Goal: Task Accomplishment & Management: Manage account settings

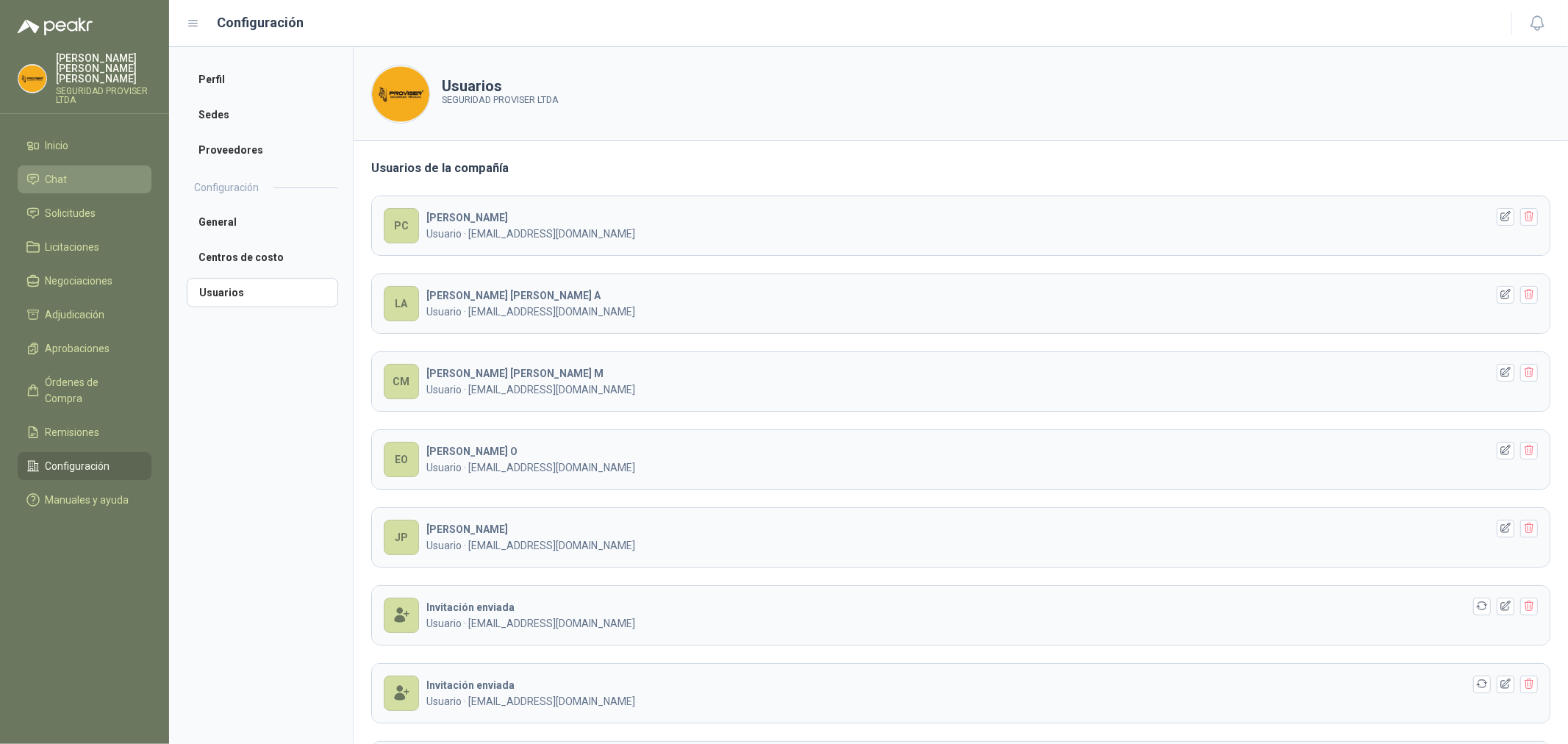
scroll to position [31, 0]
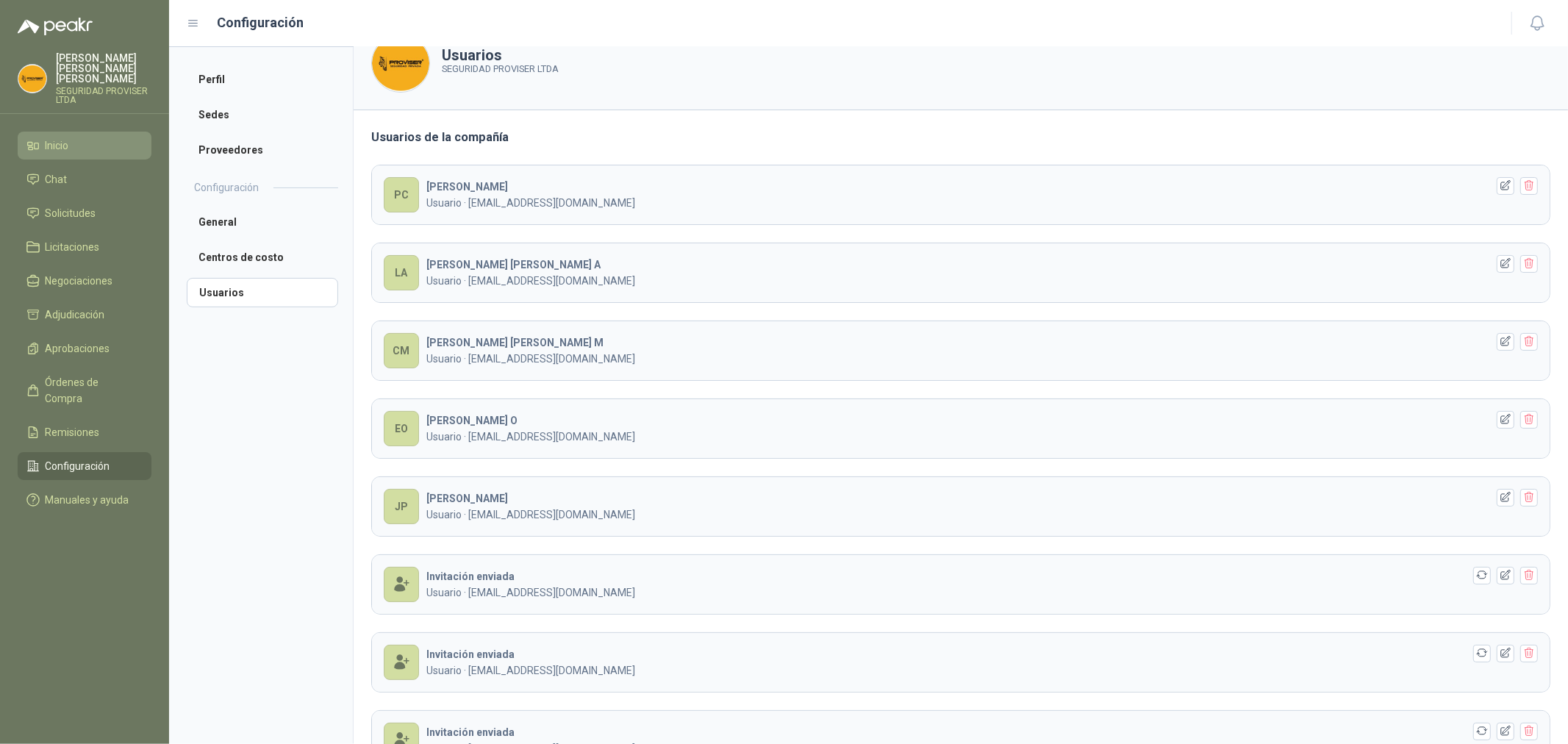
click at [86, 143] on li "Inicio" at bounding box center [85, 145] width 116 height 16
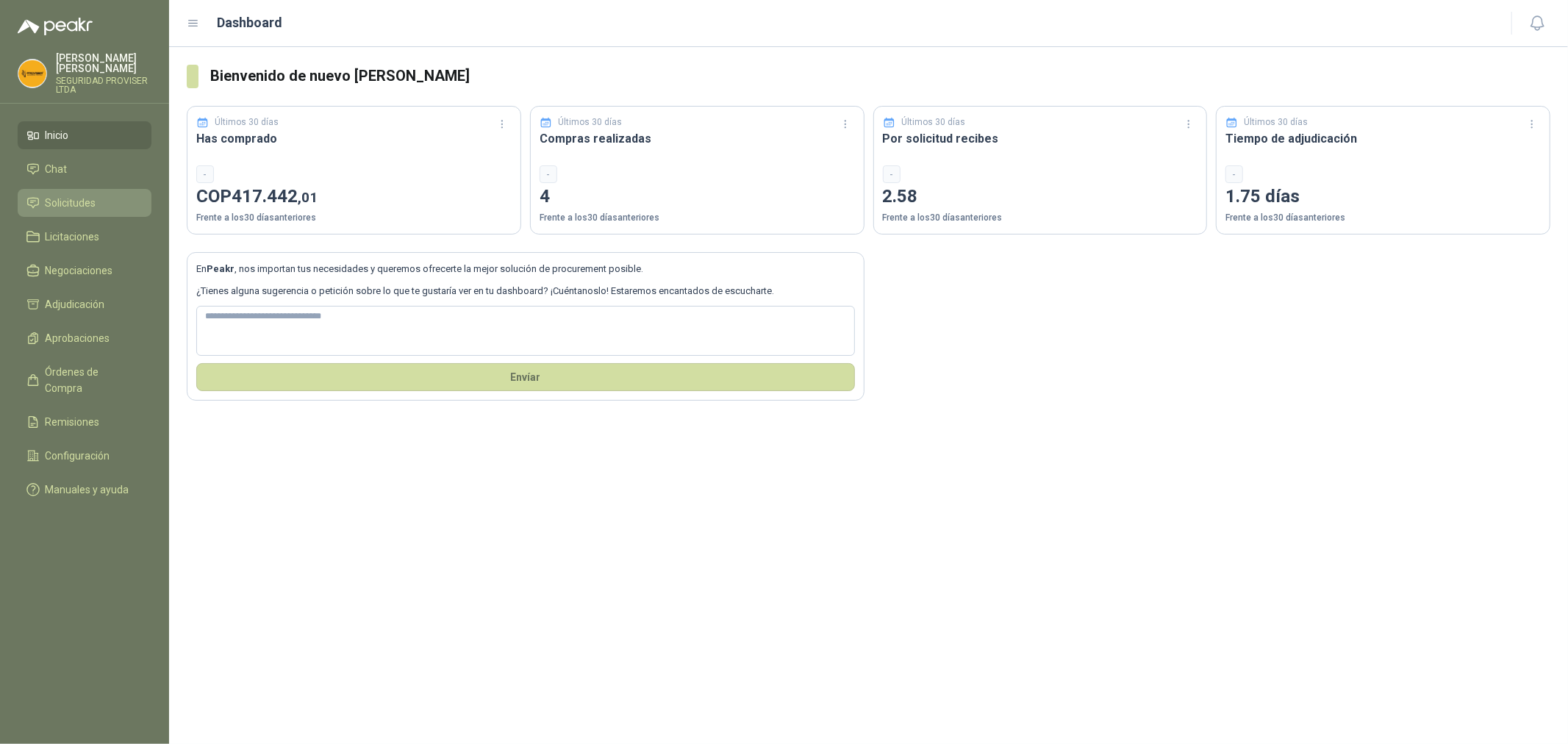
click at [94, 201] on span "Solicitudes" at bounding box center [71, 203] width 51 height 16
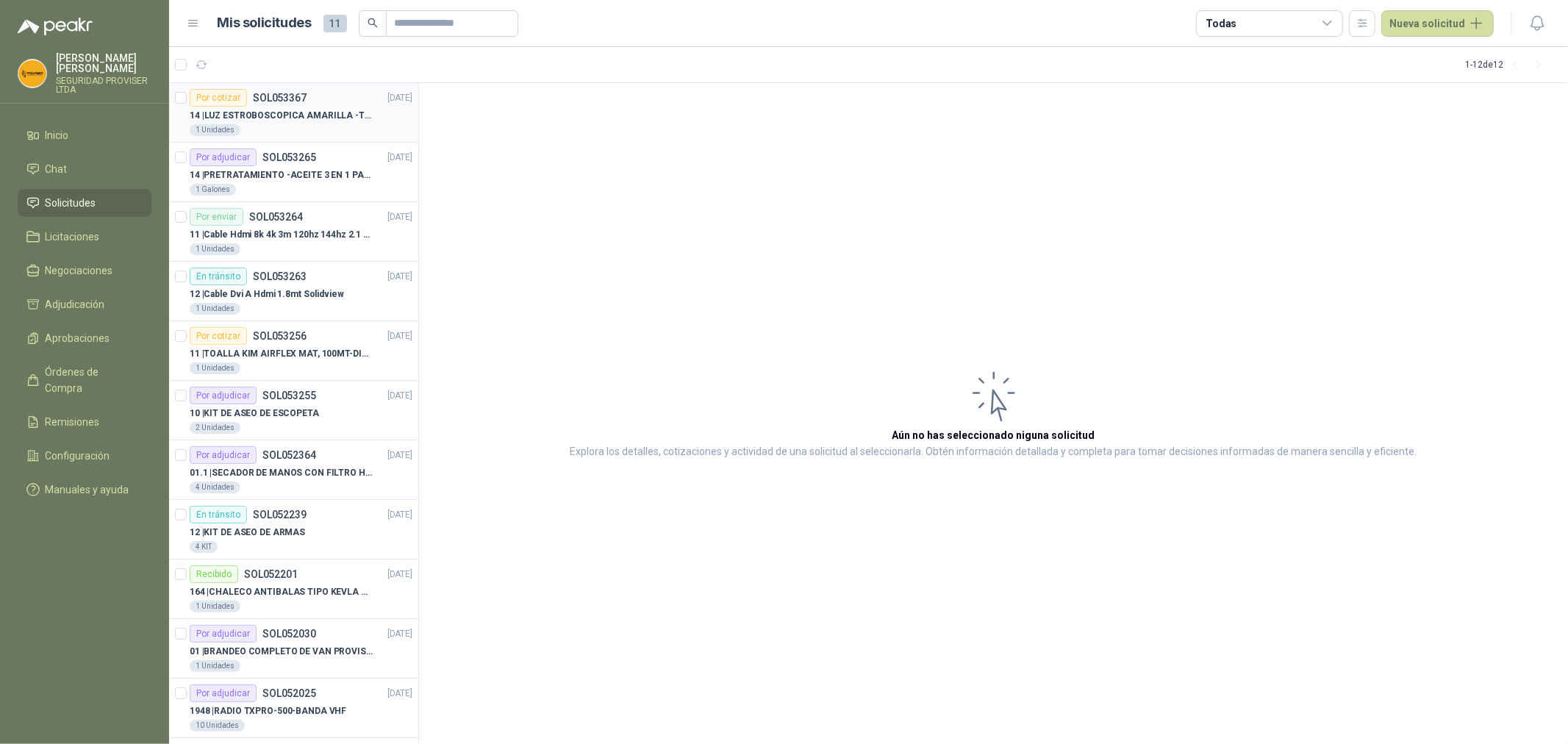
click at [313, 136] on article "Por cotizar SOL053367 26/08/25 14 | LUZ ESTROBOSCOPICA AMARILLA -TIPO BALA 1 Un…" at bounding box center [294, 112] width 249 height 60
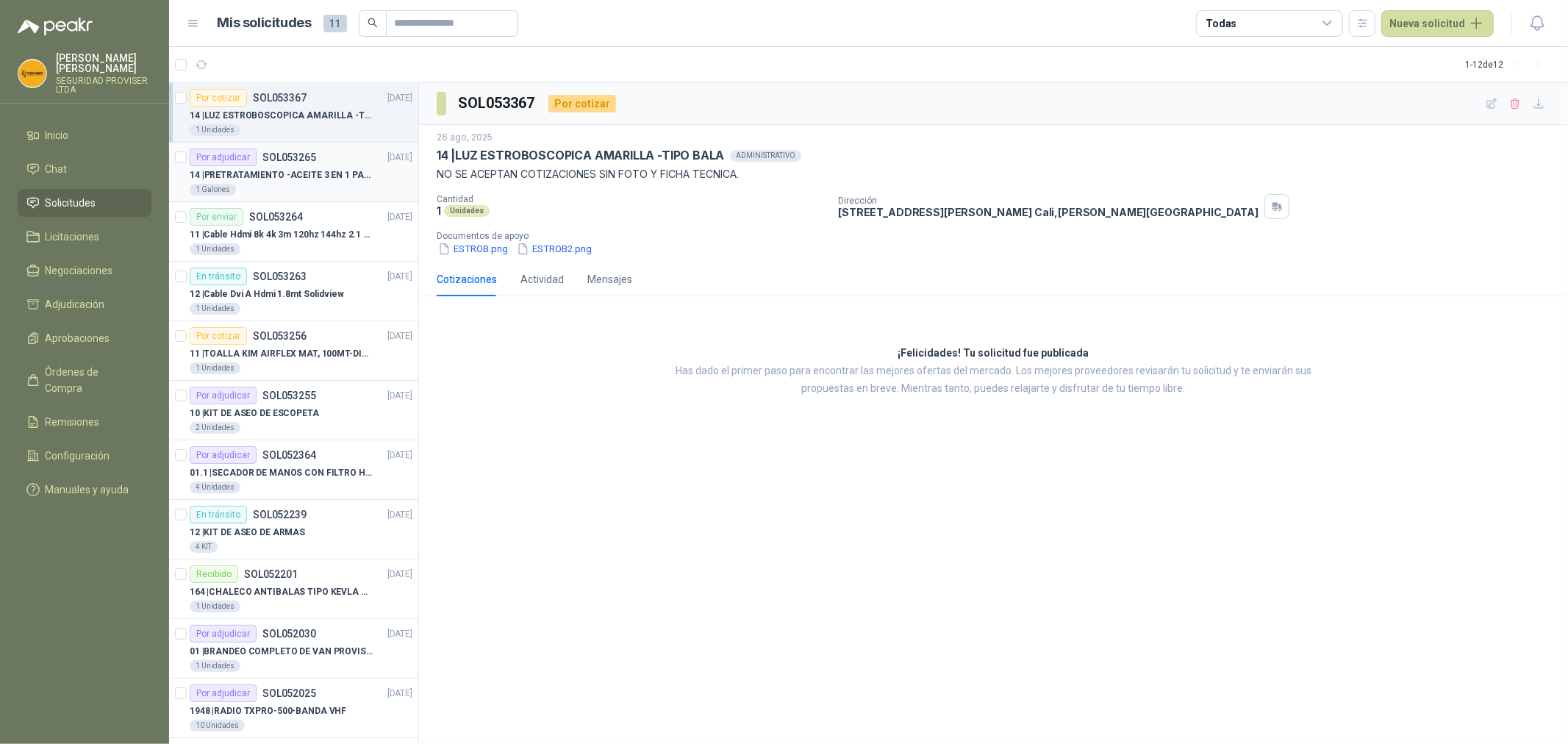
click at [324, 194] on div "1 Galones" at bounding box center [301, 189] width 223 height 12
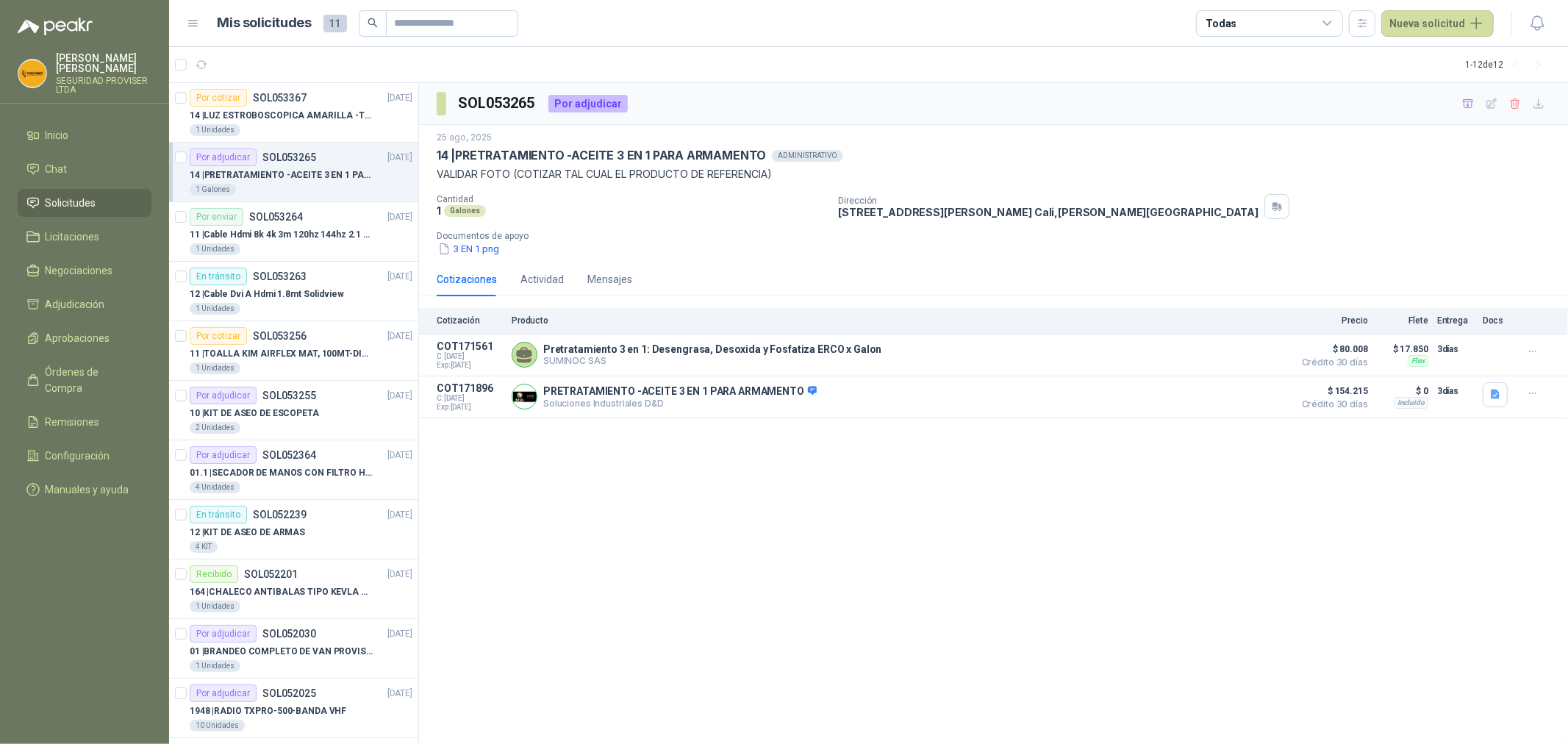
click at [1334, 22] on icon at bounding box center [1327, 23] width 14 height 14
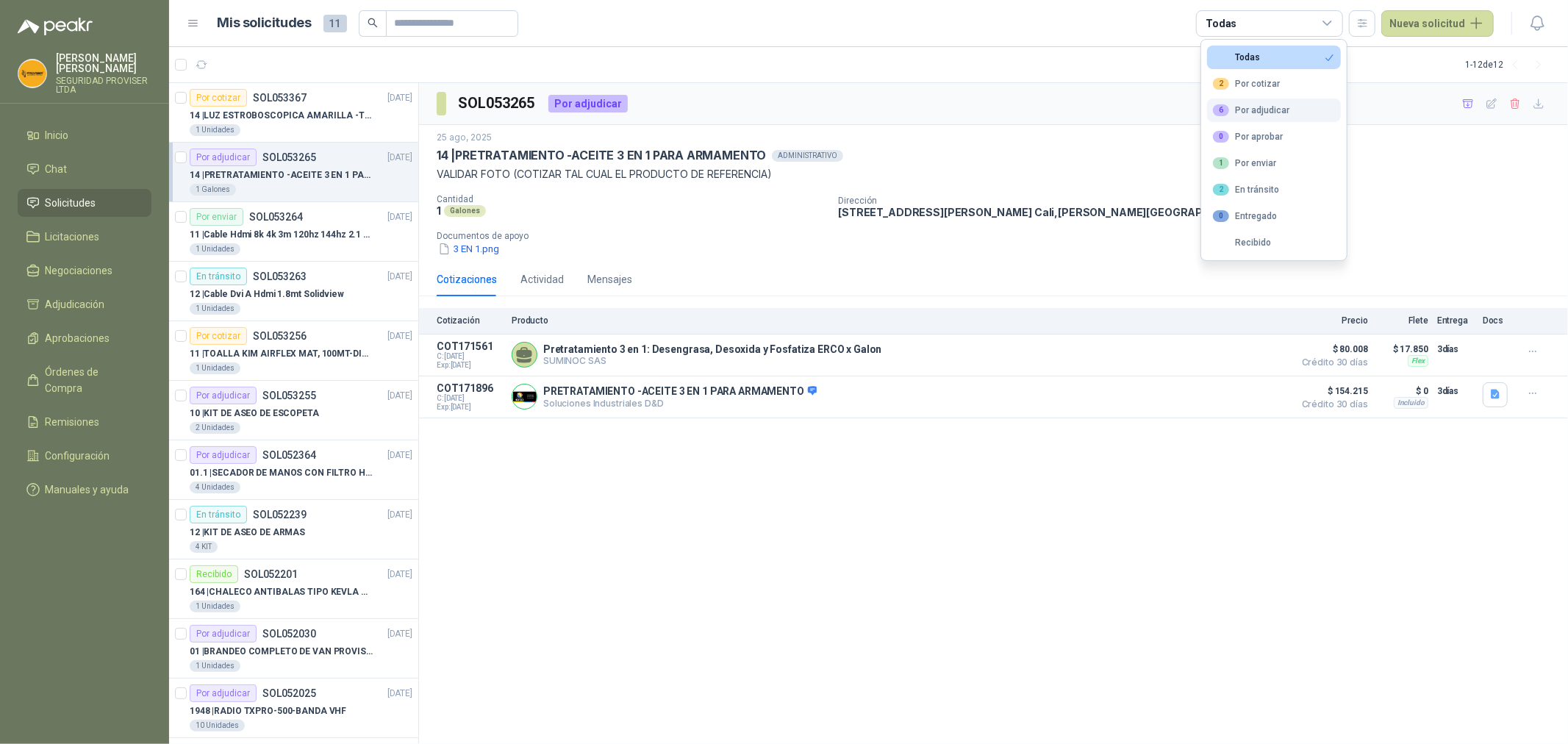
click at [1285, 110] on div "6 Por adjudicar" at bounding box center [1251, 110] width 77 height 12
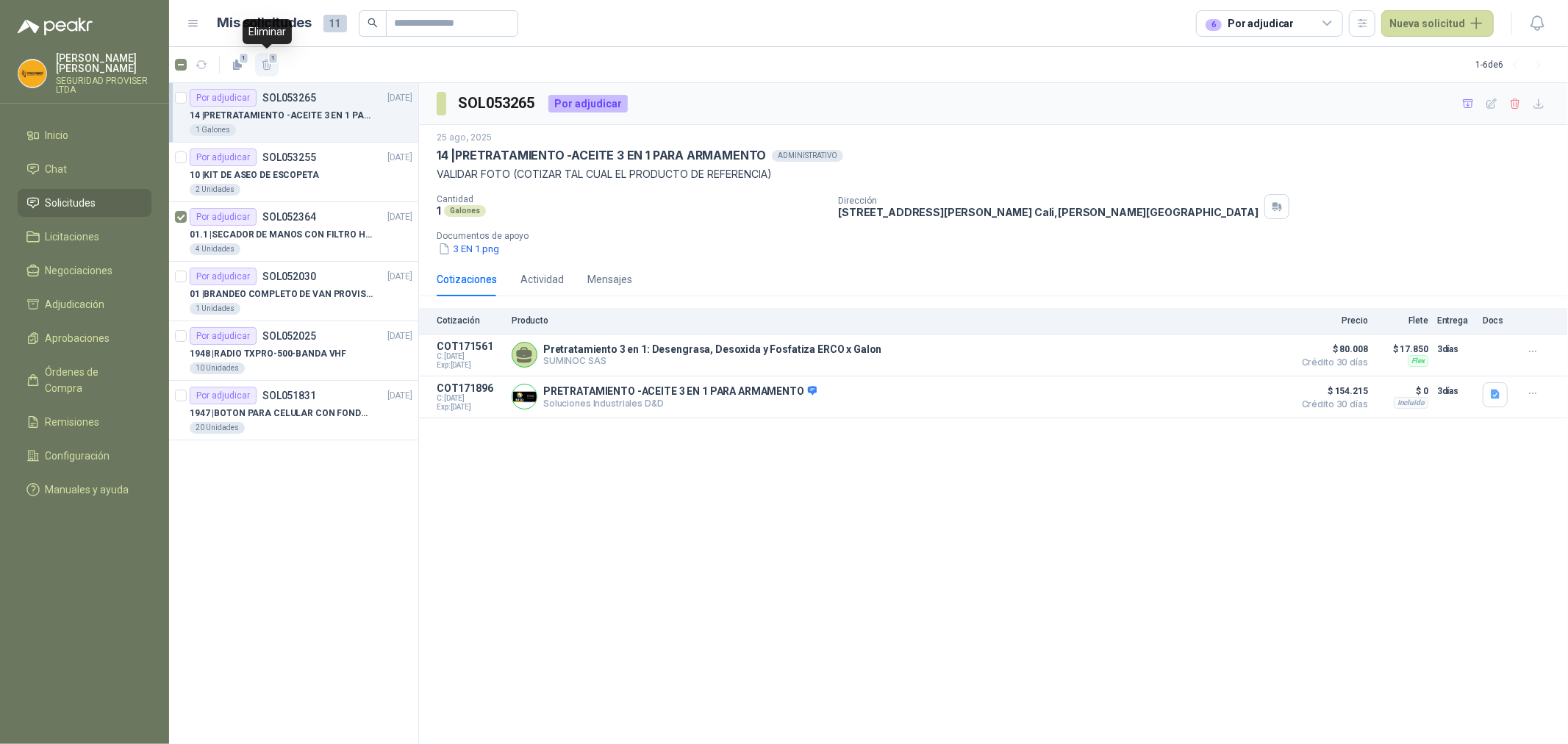
click at [267, 67] on icon "button" at bounding box center [267, 65] width 13 height 13
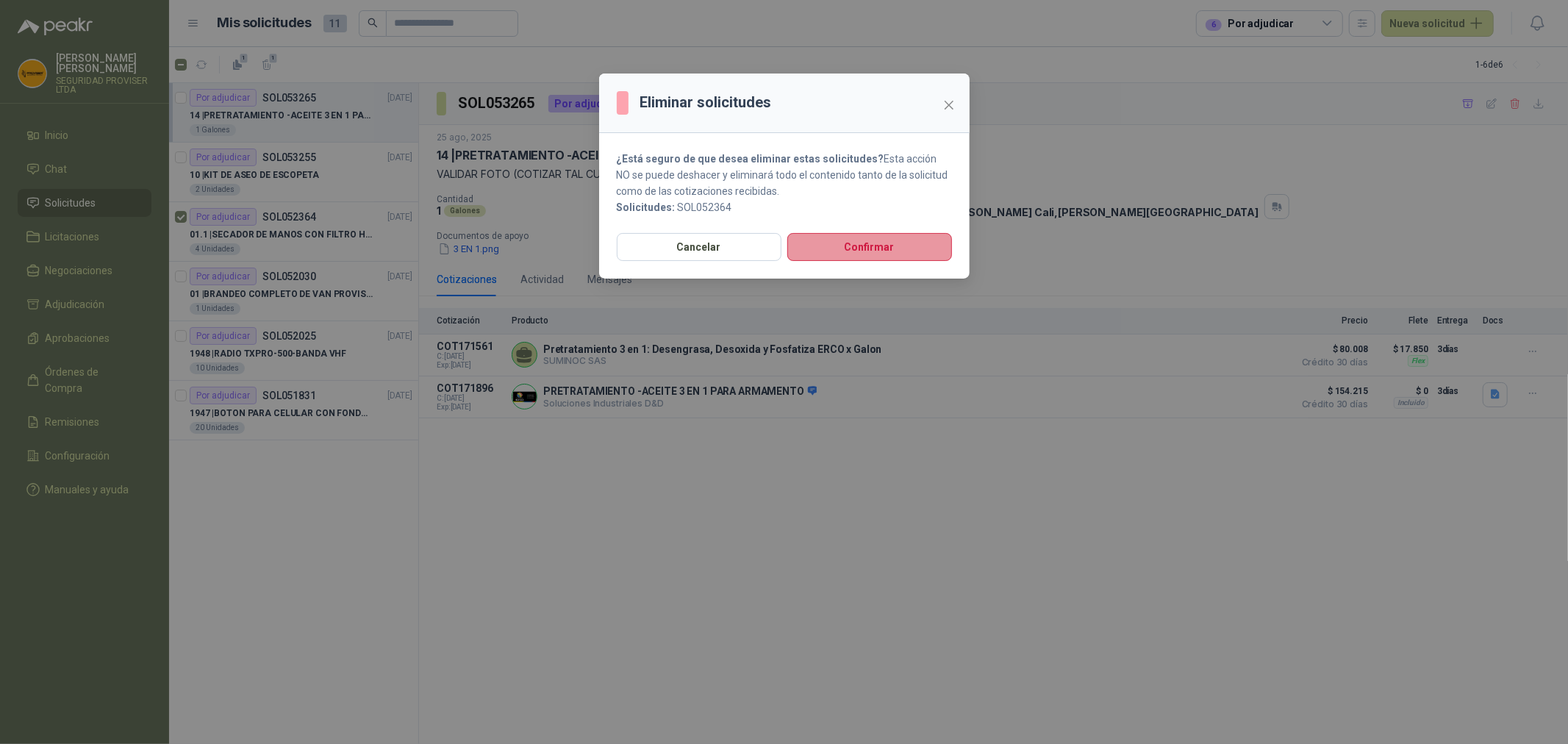
click at [885, 252] on button "Confirmar" at bounding box center [869, 246] width 164 height 28
